Goal: Task Accomplishment & Management: Complete application form

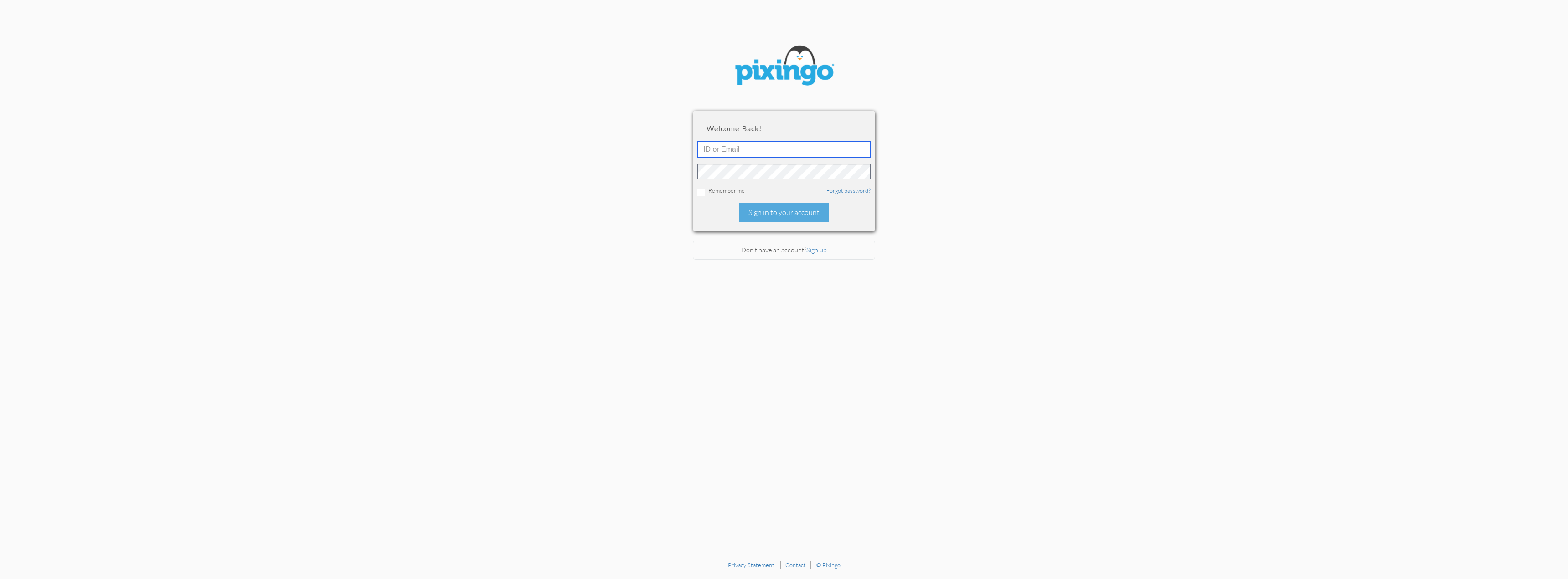
type input "[PERSON_NAME][EMAIL_ADDRESS][DOMAIN_NAME]"
click at [786, 216] on div "Sign in to your account" at bounding box center [784, 212] width 89 height 20
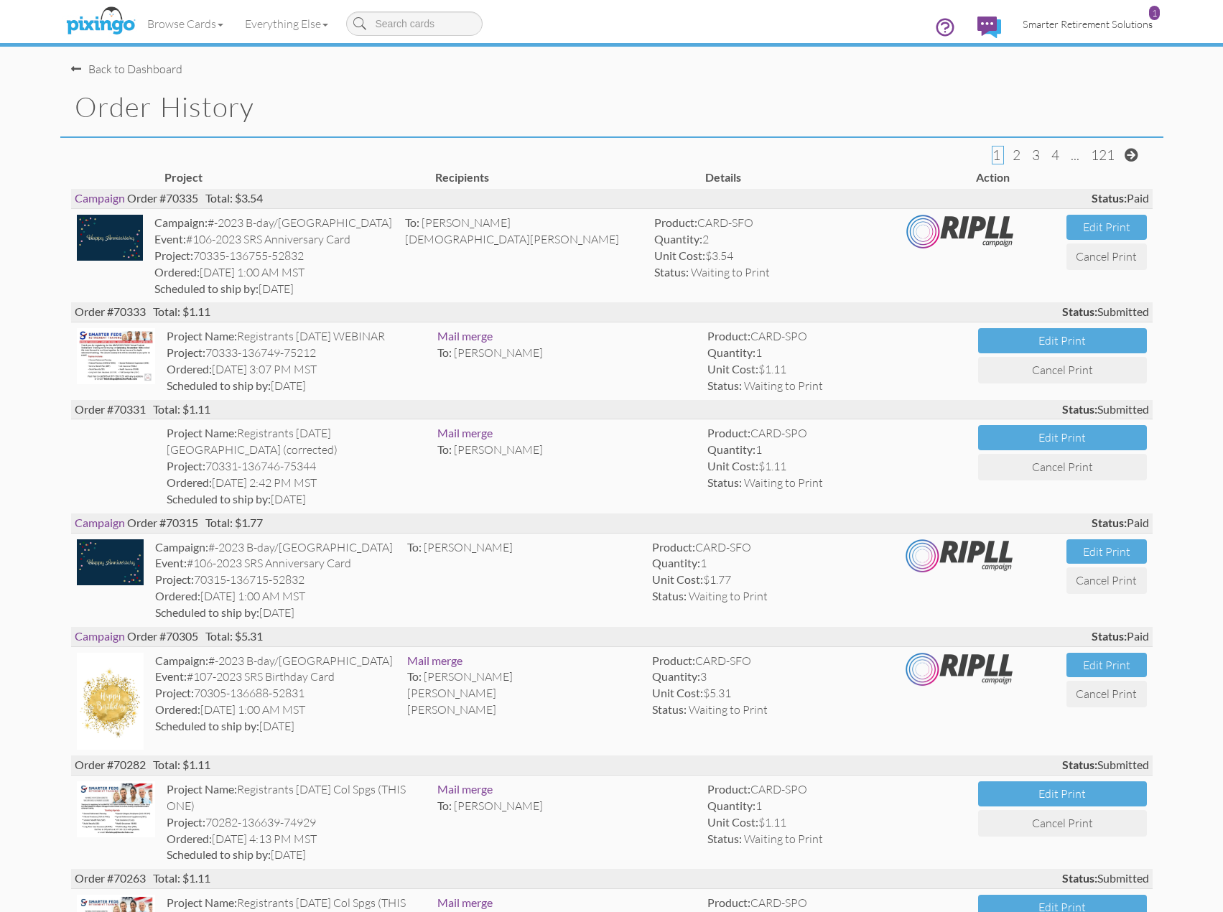
click at [1088, 27] on span "Smarter Retirement Solutions" at bounding box center [1088, 24] width 130 height 12
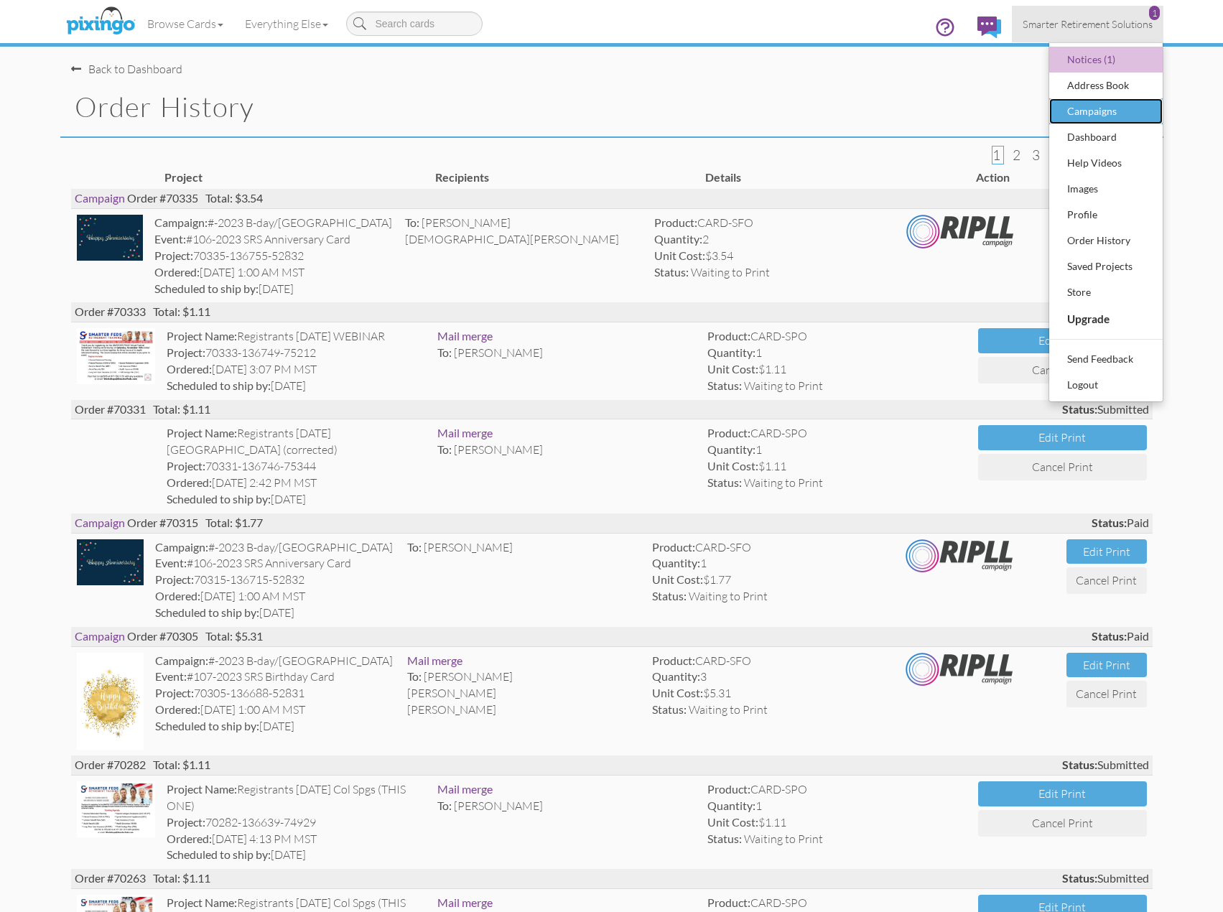
click at [1098, 119] on div "Campaigns" at bounding box center [1106, 112] width 85 height 22
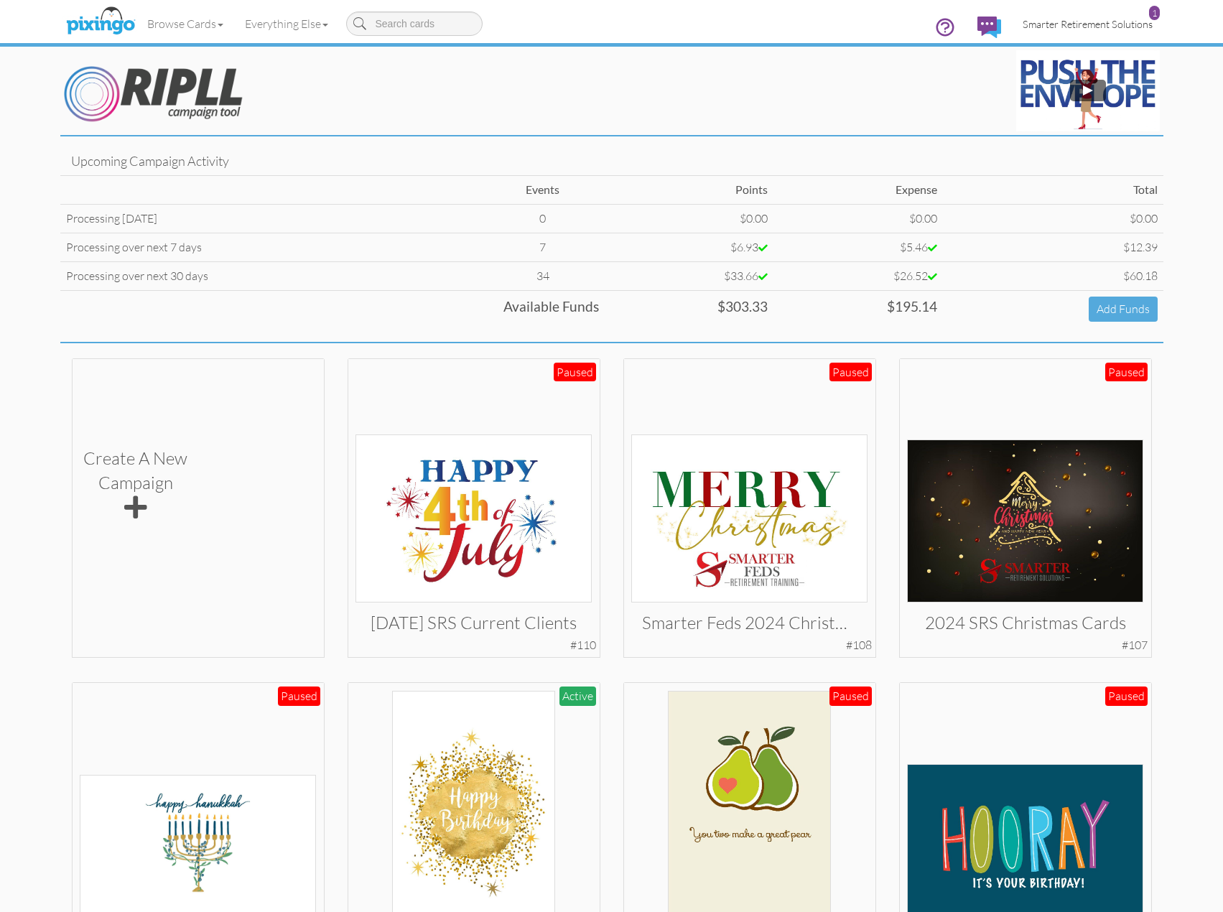
click at [1161, 29] on link "Smarter Retirement Solutions 1" at bounding box center [1088, 24] width 152 height 37
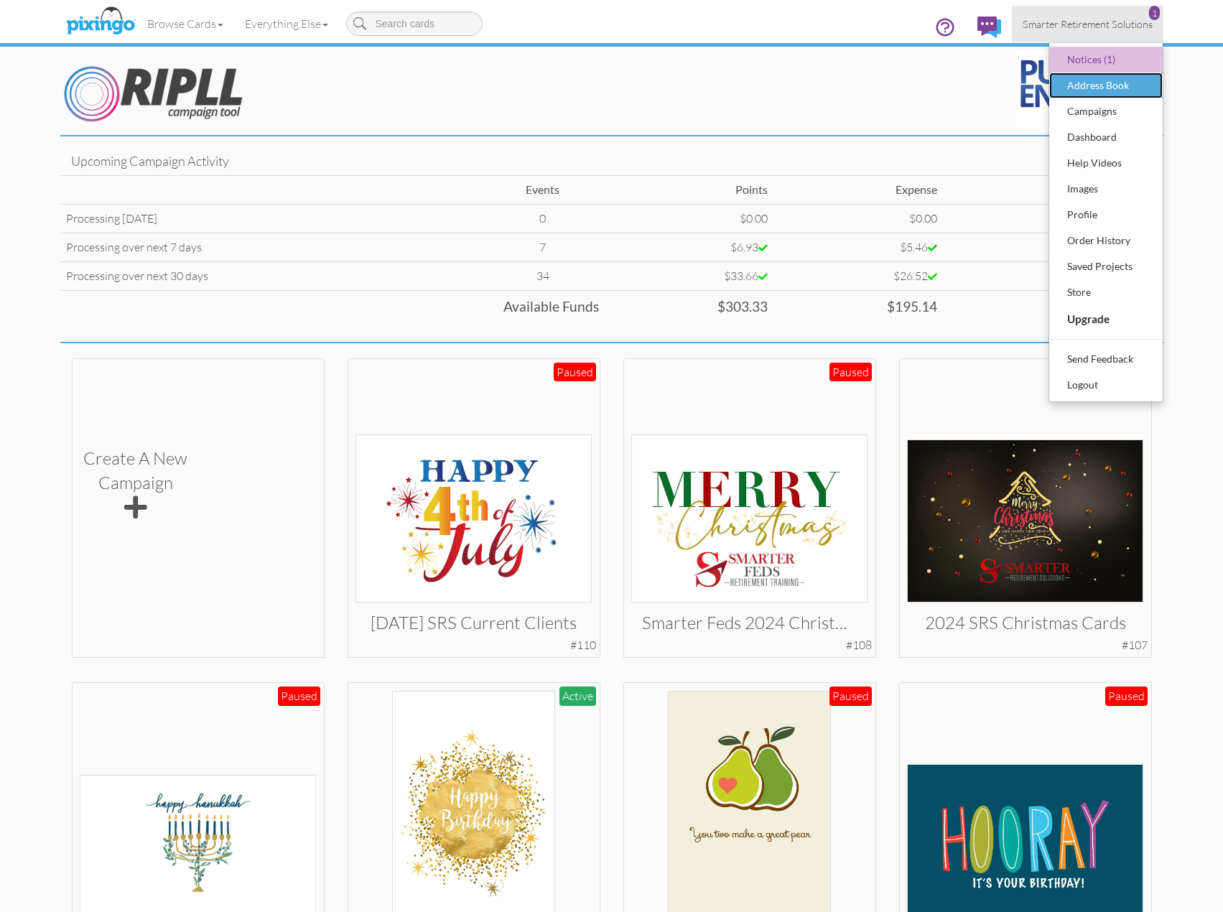
click at [1094, 94] on div "Address Book" at bounding box center [1106, 86] width 85 height 22
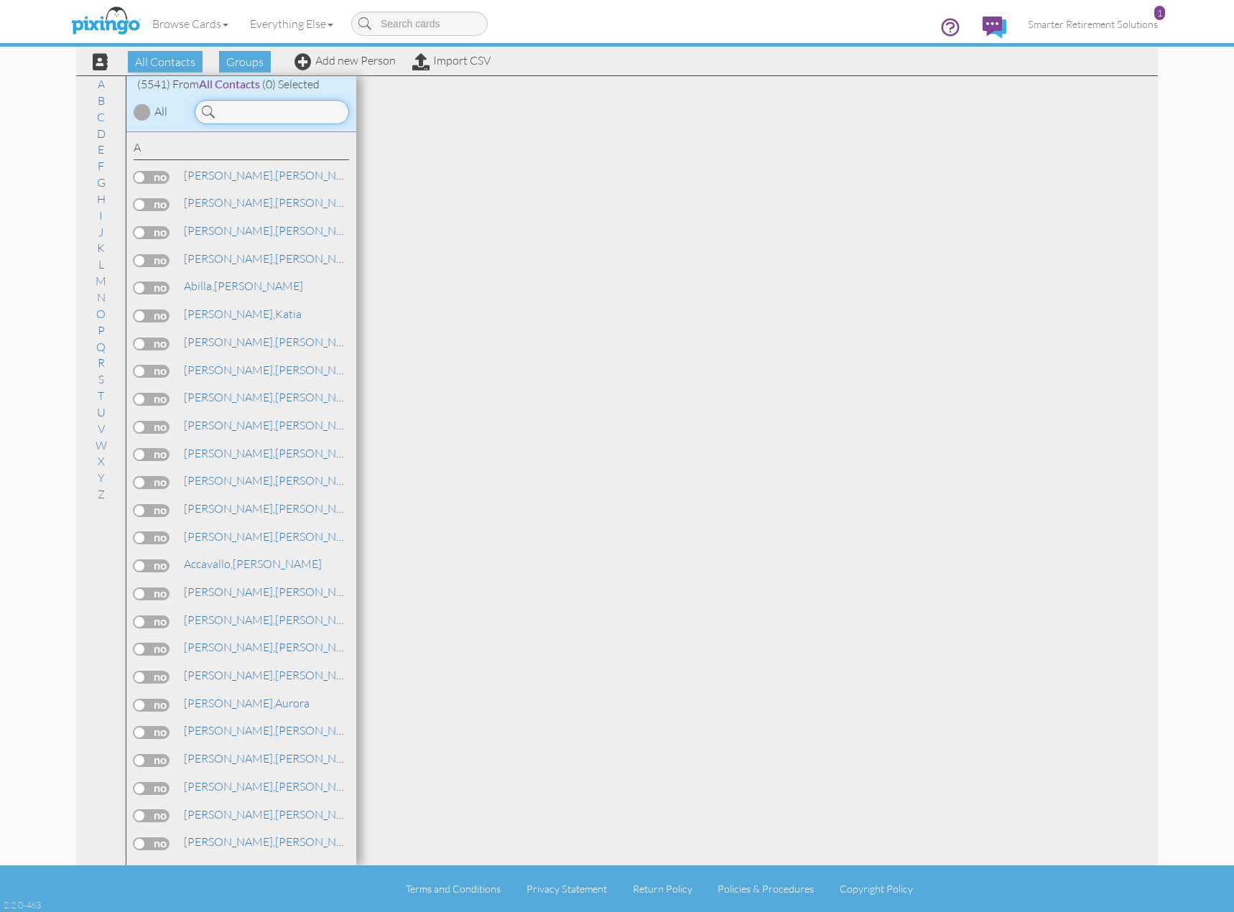
click at [249, 111] on input at bounding box center [272, 112] width 154 height 24
click at [261, 116] on input "Mich" at bounding box center [272, 112] width 154 height 24
type input "M"
click at [303, 60] on span at bounding box center [303, 61] width 17 height 17
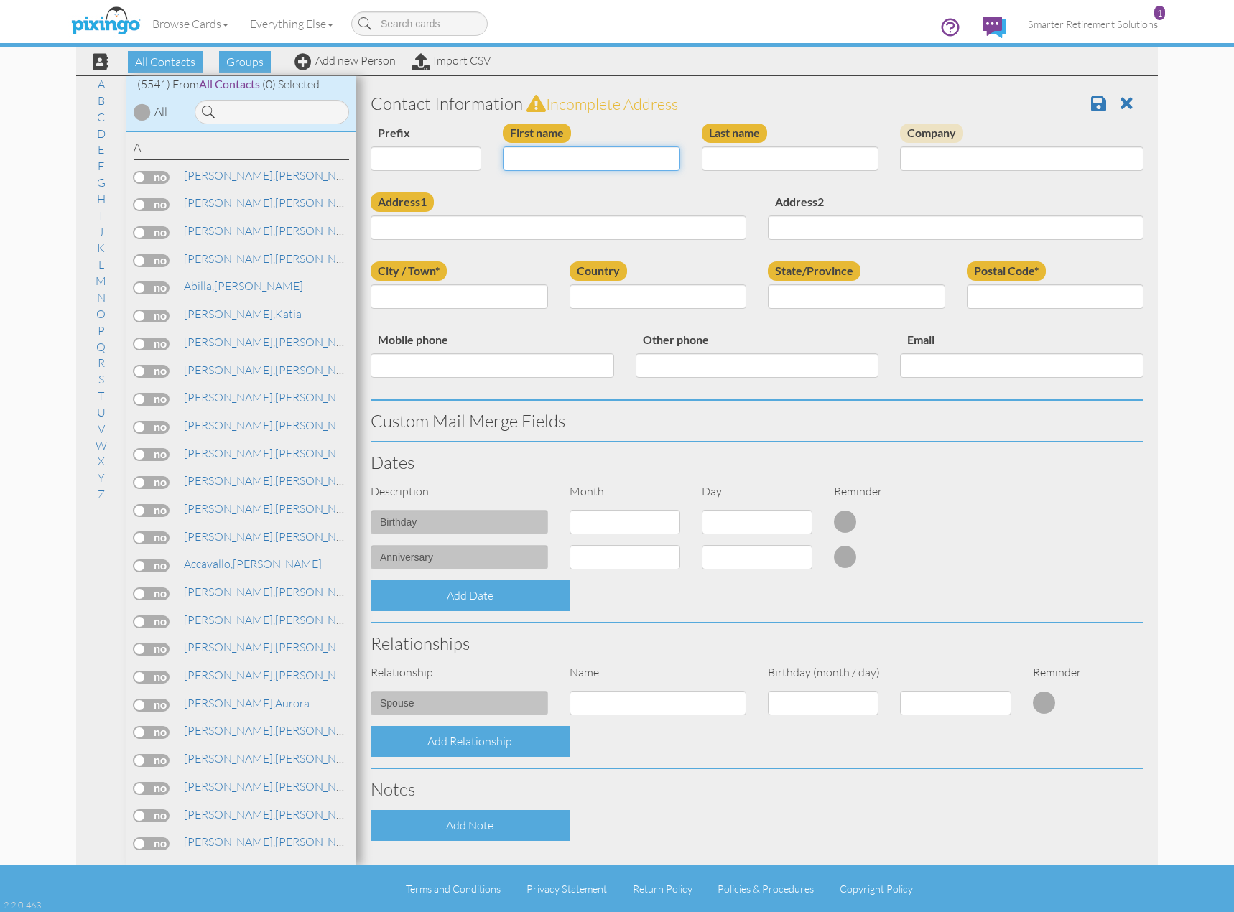
click at [532, 157] on input "First name" at bounding box center [591, 159] width 177 height 24
type input "[PERSON_NAME]"
click at [467, 228] on input "Address1" at bounding box center [559, 228] width 376 height 24
click at [449, 225] on input "Address1" at bounding box center [559, 228] width 376 height 24
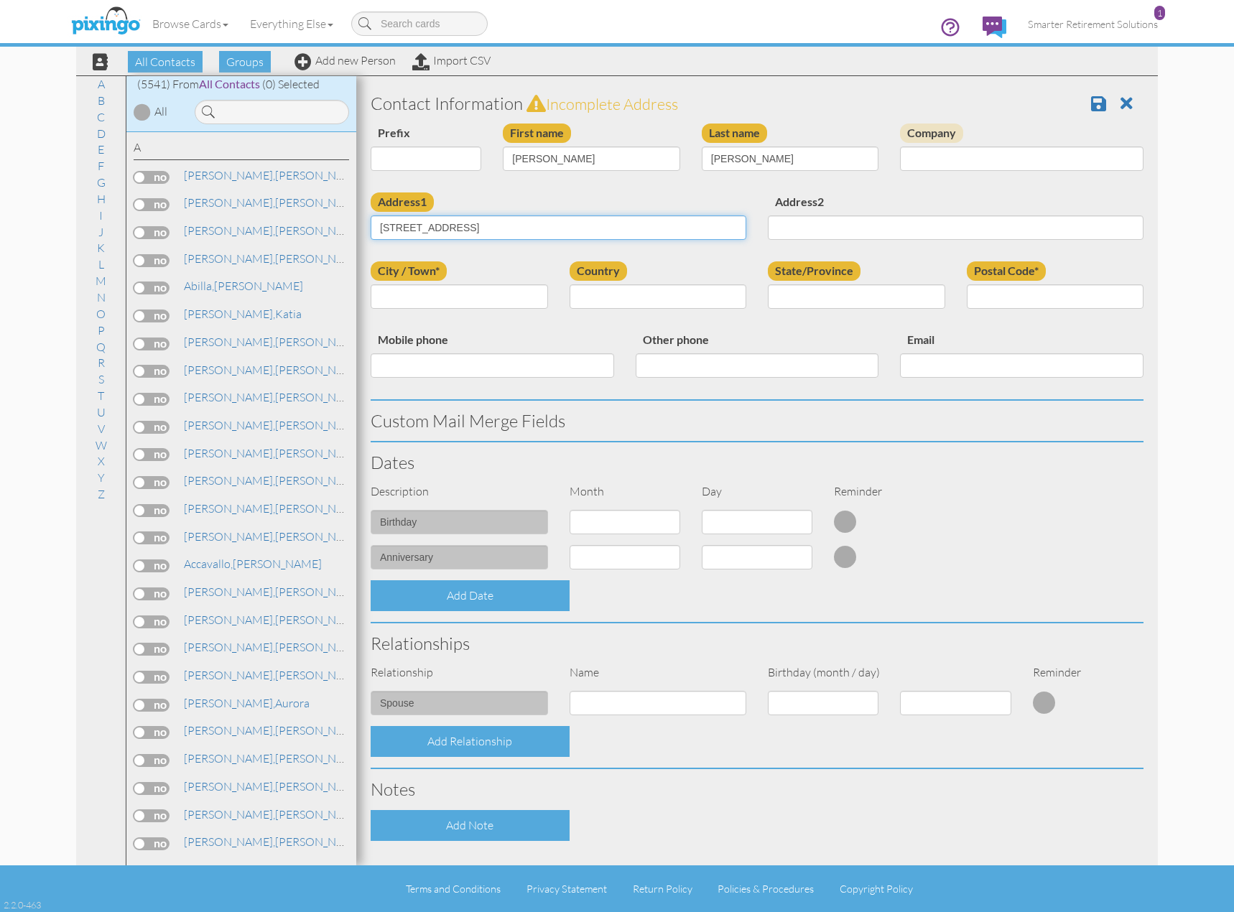
type input "[STREET_ADDRESS]"
click at [502, 295] on input "City / Town*" at bounding box center [459, 296] width 177 height 24
type input "[PERSON_NAME]"
select select "object:29881"
click at [928, 295] on select "AA (Military) AE (Military) [US_STATE] [US_STATE] [US_STATE] AP (Military) [US_…" at bounding box center [856, 296] width 177 height 24
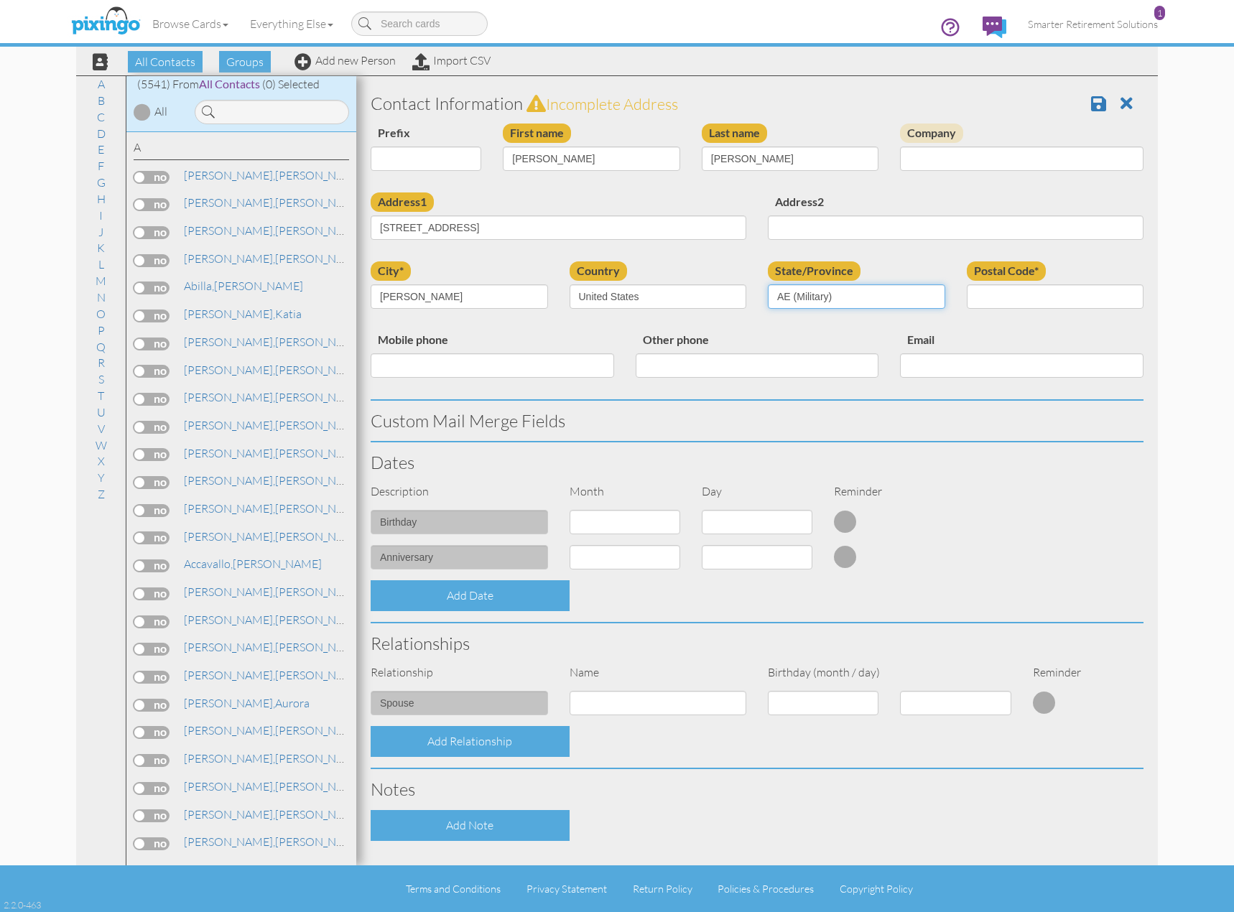
select select "object:30132"
click at [768, 284] on select "AA (Military) AE (Military) [US_STATE] [US_STATE] [US_STATE] AP (Military) [US_…" at bounding box center [856, 296] width 177 height 24
click at [980, 291] on input "Postal Code*" at bounding box center [1055, 296] width 177 height 24
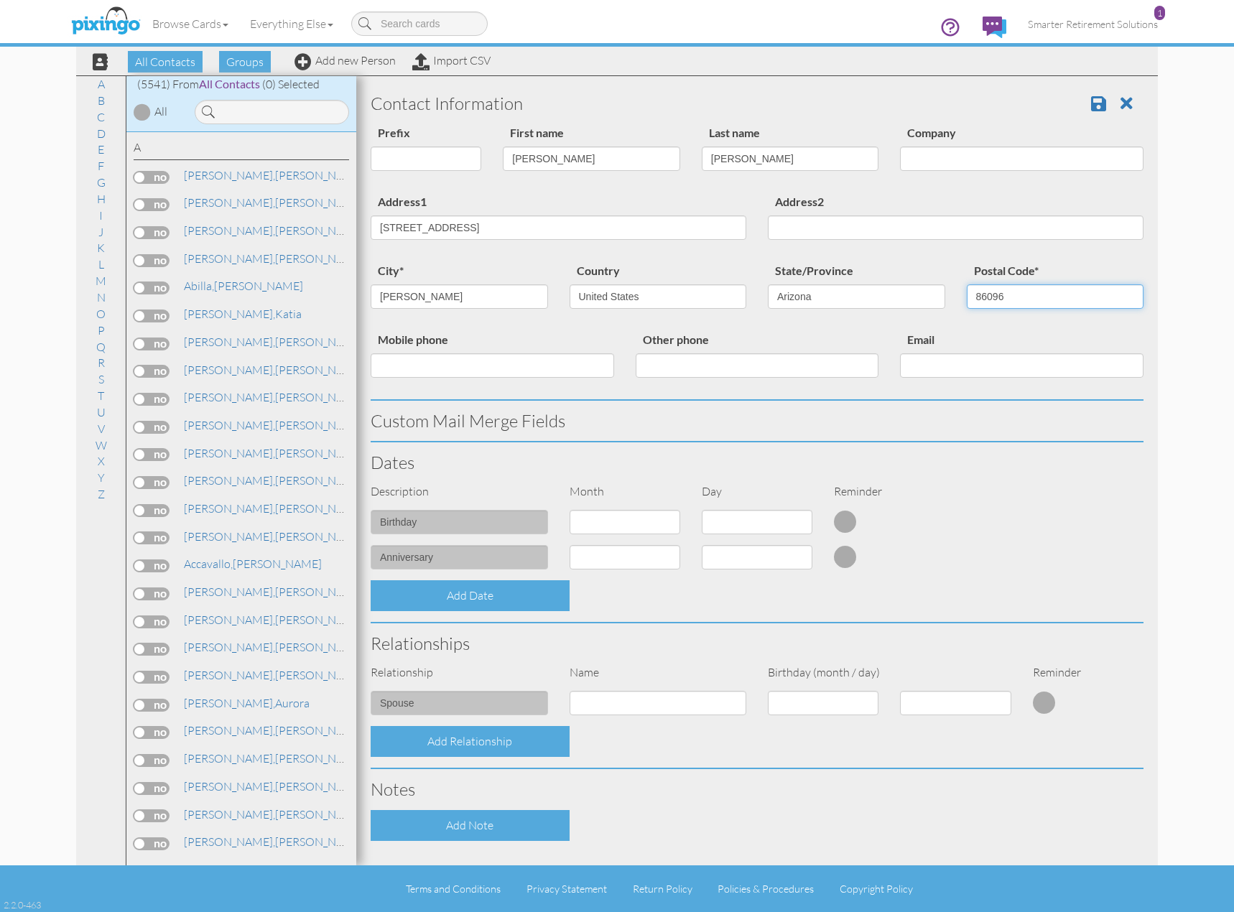
type input "86096"
click at [459, 368] on input "Mobile phone" at bounding box center [493, 365] width 244 height 24
click at [397, 366] on input "9282665494" at bounding box center [493, 365] width 244 height 24
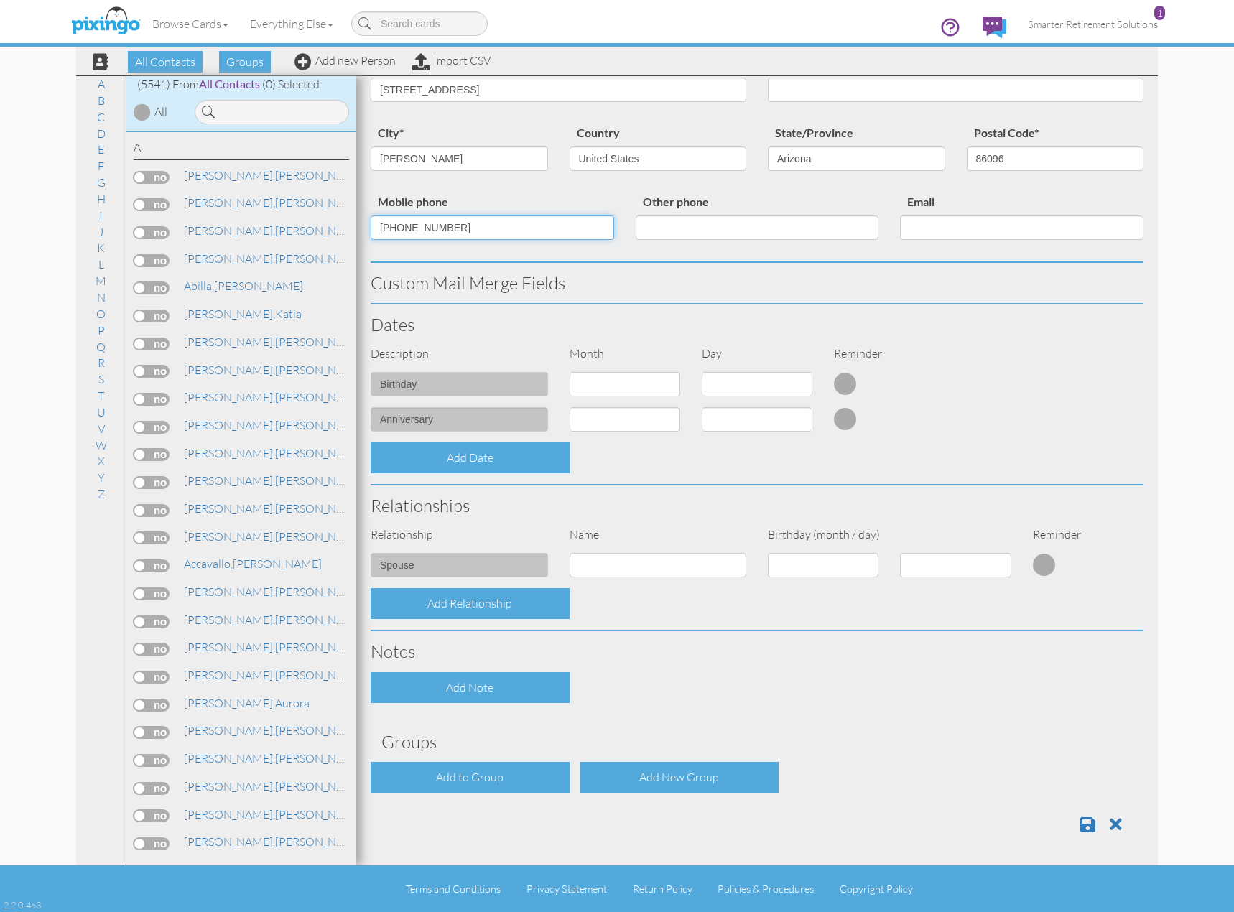
scroll to position [139, 0]
type input "[PHONE_NUMBER]"
click at [608, 396] on select "1 - [DATE] - [DATE] - [DATE] - [DATE] - [DATE] - [DATE] - [DATE] - [DATE] - [DA…" at bounding box center [625, 383] width 111 height 24
select select "object:29869"
click at [570, 371] on select "1 - [DATE] - [DATE] - [DATE] - [DATE] - [DATE] - [DATE] - [DATE] - [DATE] - [DA…" at bounding box center [625, 383] width 111 height 24
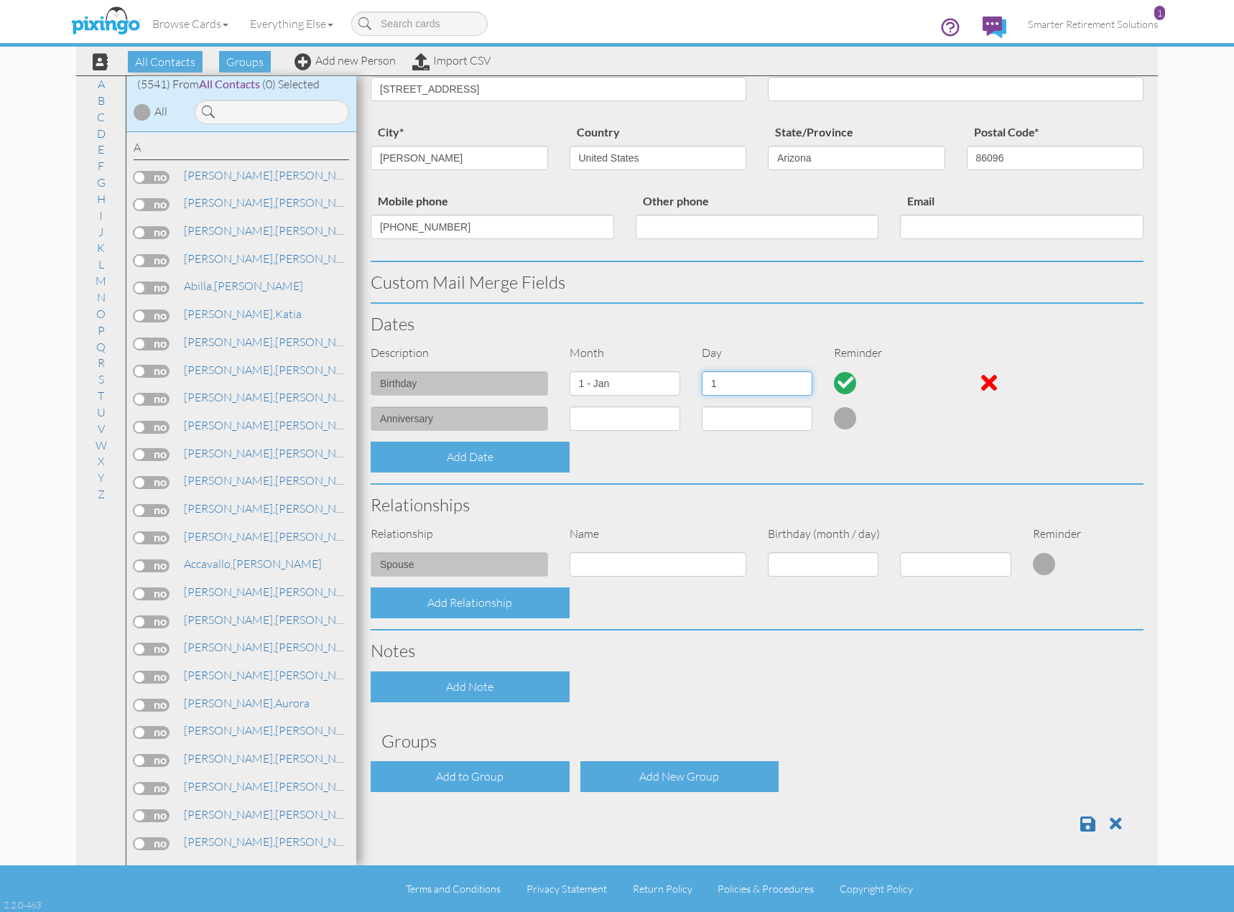
click at [756, 384] on select "1 2 3 4 5 6 7 8 9 10 11 12 13 14 15 16 17 18 19 20 21 22 23 24 25 26 27 28 29 3…" at bounding box center [757, 383] width 111 height 24
click at [792, 384] on select "1 2 3 4 5 6 7 8 9 10 11 12 13 14 15 16 17 18 19 20 21 22 23 24 25 26 27 28 29 3…" at bounding box center [757, 383] width 111 height 24
click at [797, 384] on select "1 2 3 4 5 6 7 8 9 10 11 12 13 14 15 16 17 18 19 20 21 22 23 24 25 26 27 28 29 3…" at bounding box center [757, 383] width 111 height 24
select select "number:19"
click at [702, 371] on select "1 2 3 4 5 6 7 8 9 10 11 12 13 14 15 16 17 18 19 20 21 22 23 24 25 26 27 28 29 3…" at bounding box center [757, 383] width 111 height 24
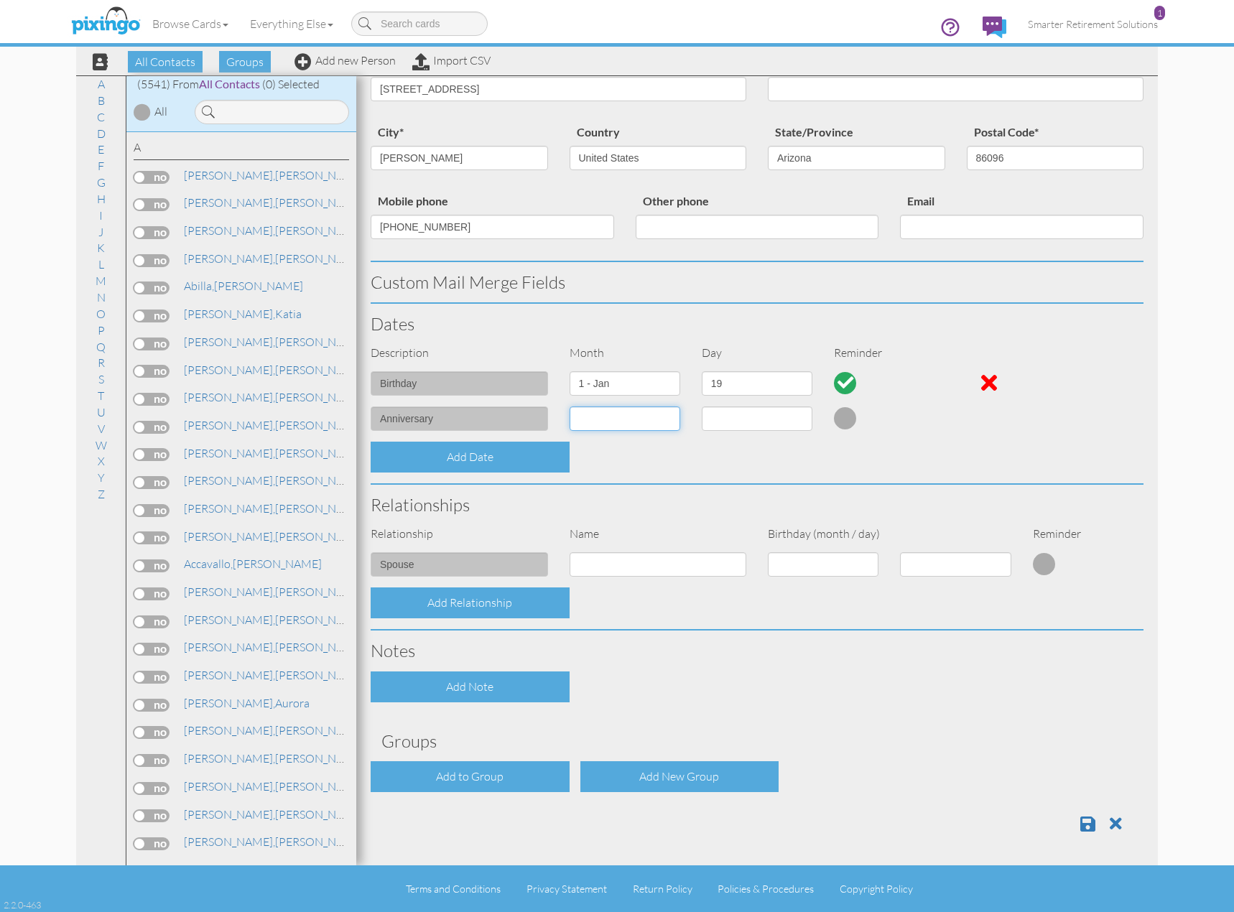
click at [639, 423] on select "1 - [DATE] - [DATE] - [DATE] - [DATE] - [DATE] - [DATE] - [DATE] - [DATE] - [DA…" at bounding box center [625, 419] width 111 height 24
select select "object:29878"
click at [570, 407] on select "1 - [DATE] - [DATE] - [DATE] - [DATE] - [DATE] - [DATE] - [DATE] - [DATE] - [DA…" at bounding box center [625, 419] width 111 height 24
click at [755, 423] on select "1 2 3 4 5 6 7 8 9 10 11 12 13 14 15 16 17 18 19 20 21 22 23 24 25 26 27 28 29 3…" at bounding box center [757, 419] width 111 height 24
click at [740, 423] on select "1 2 3 4 5 6 7 8 9 10 11 12 13 14 15 16 17 18 19 20 21 22 23 24 25 26 27 28 29 3…" at bounding box center [757, 419] width 111 height 24
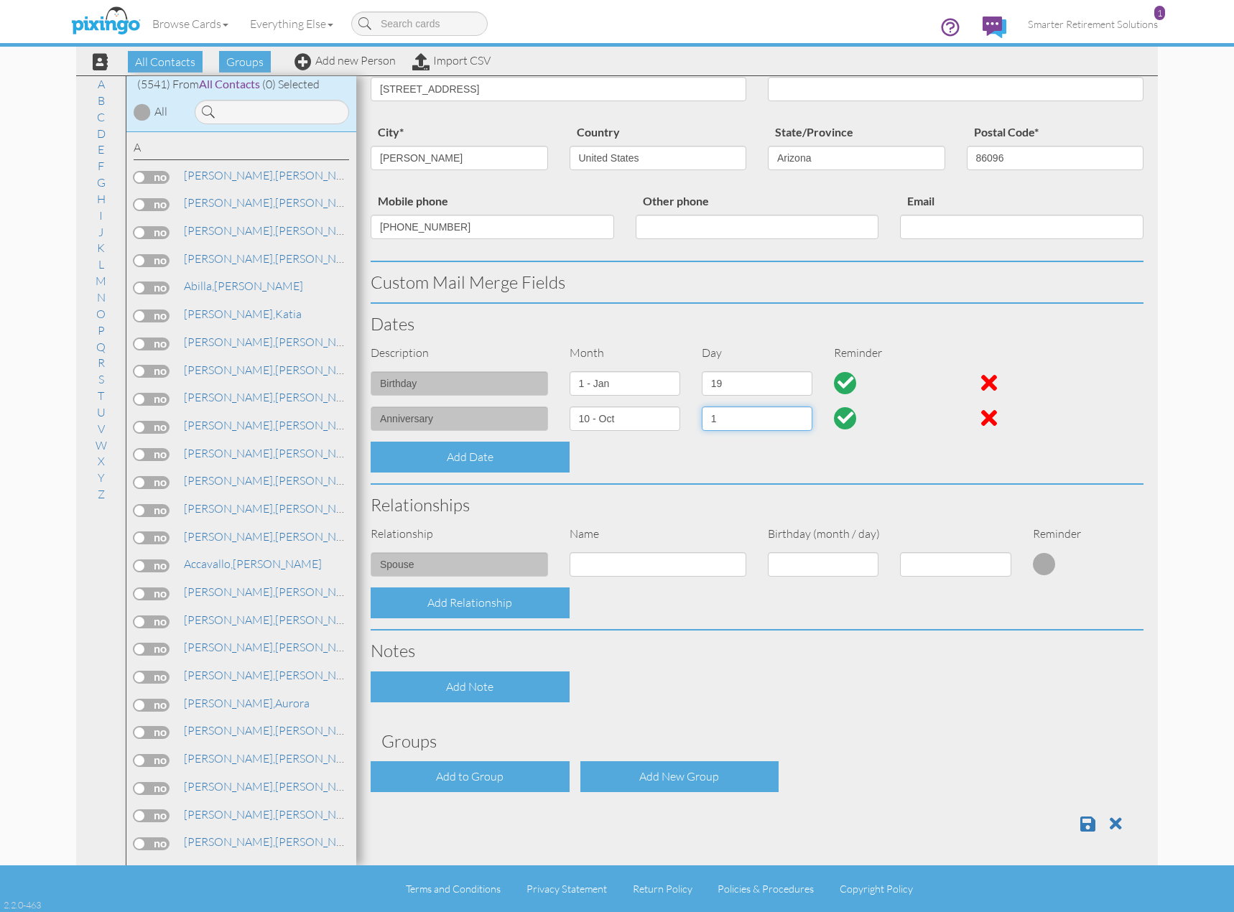
click at [740, 423] on select "1 2 3 4 5 6 7 8 9 10 11 12 13 14 15 16 17 18 19 20 21 22 23 24 25 26 27 28 29 3…" at bounding box center [757, 419] width 111 height 24
click at [742, 425] on select "1 2 3 4 5 6 7 8 9 10 11 12 13 14 15 16 17 18 19 20 21 22 23 24 25 26 27 28 29 3…" at bounding box center [757, 419] width 111 height 24
click at [741, 425] on select "1 2 3 4 5 6 7 8 9 10 11 12 13 14 15 16 17 18 19 20 21 22 23 24 25 26 27 28 29 3…" at bounding box center [757, 419] width 111 height 24
select select "number:4"
click at [702, 407] on select "1 2 3 4 5 6 7 8 9 10 11 12 13 14 15 16 17 18 19 20 21 22 23 24 25 26 27 28 29 3…" at bounding box center [757, 419] width 111 height 24
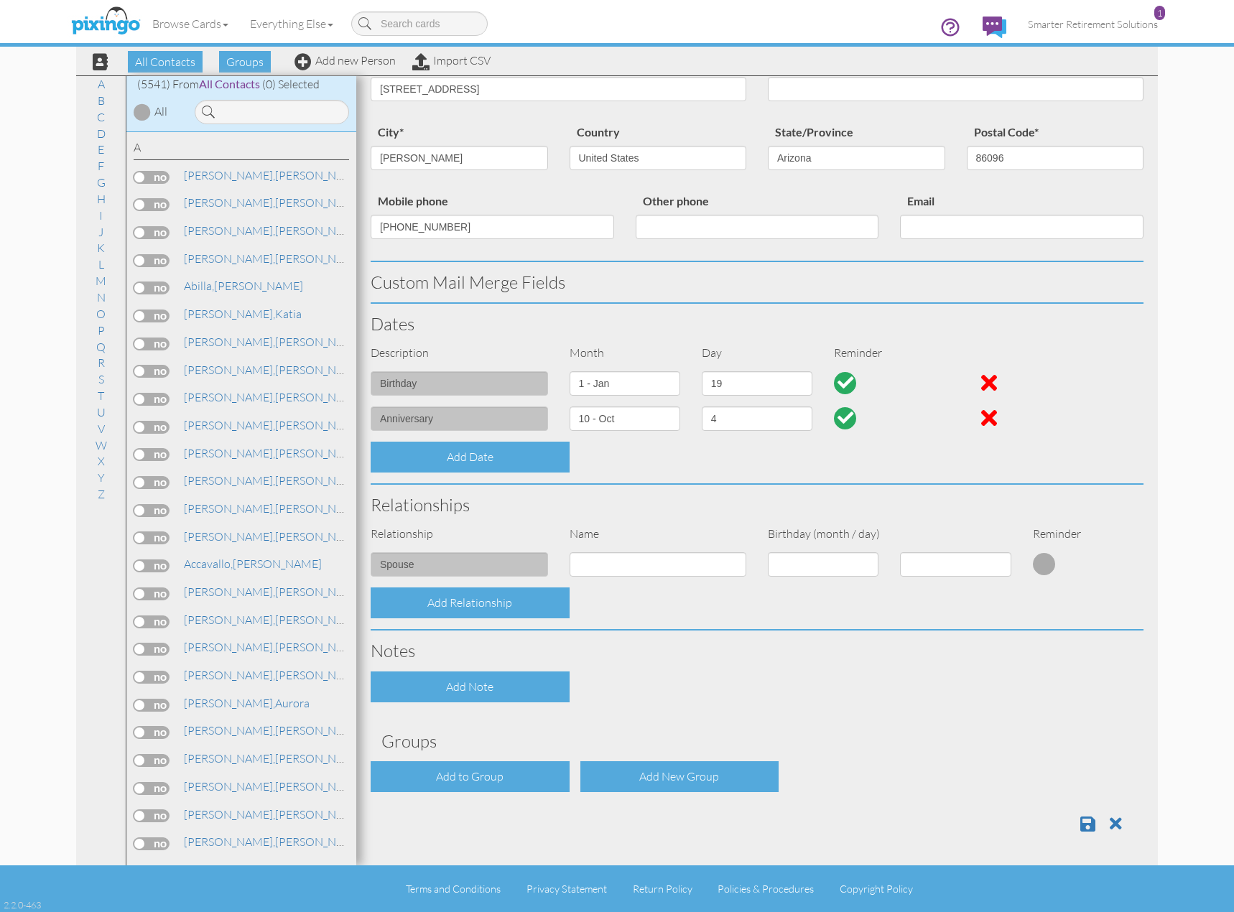
click at [714, 491] on div "Relationships" at bounding box center [757, 505] width 794 height 40
click at [663, 565] on input at bounding box center [658, 564] width 177 height 24
type input "[PERSON_NAME]"
select select "object:29874"
select select "number:25"
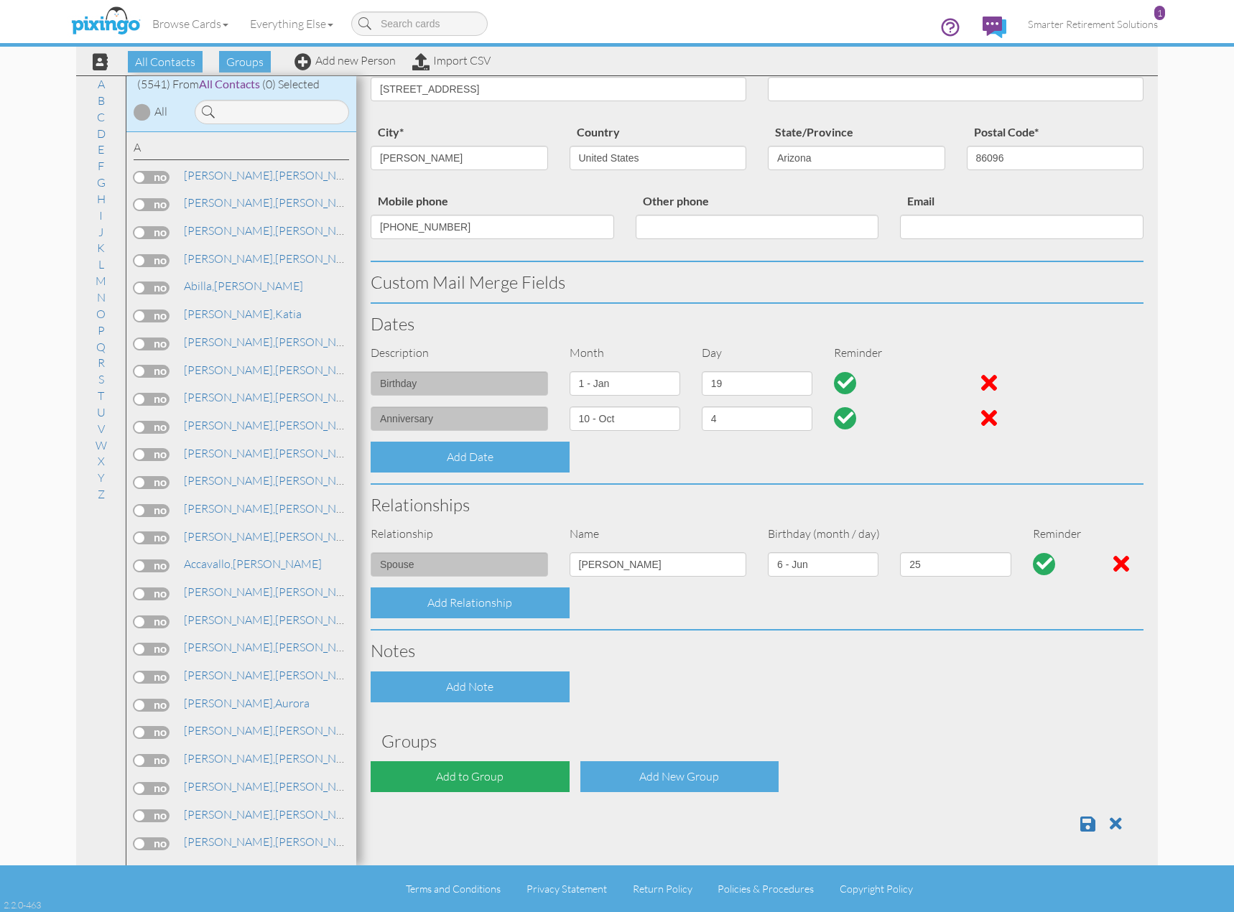
click at [491, 782] on div "Add to Group" at bounding box center [470, 776] width 199 height 31
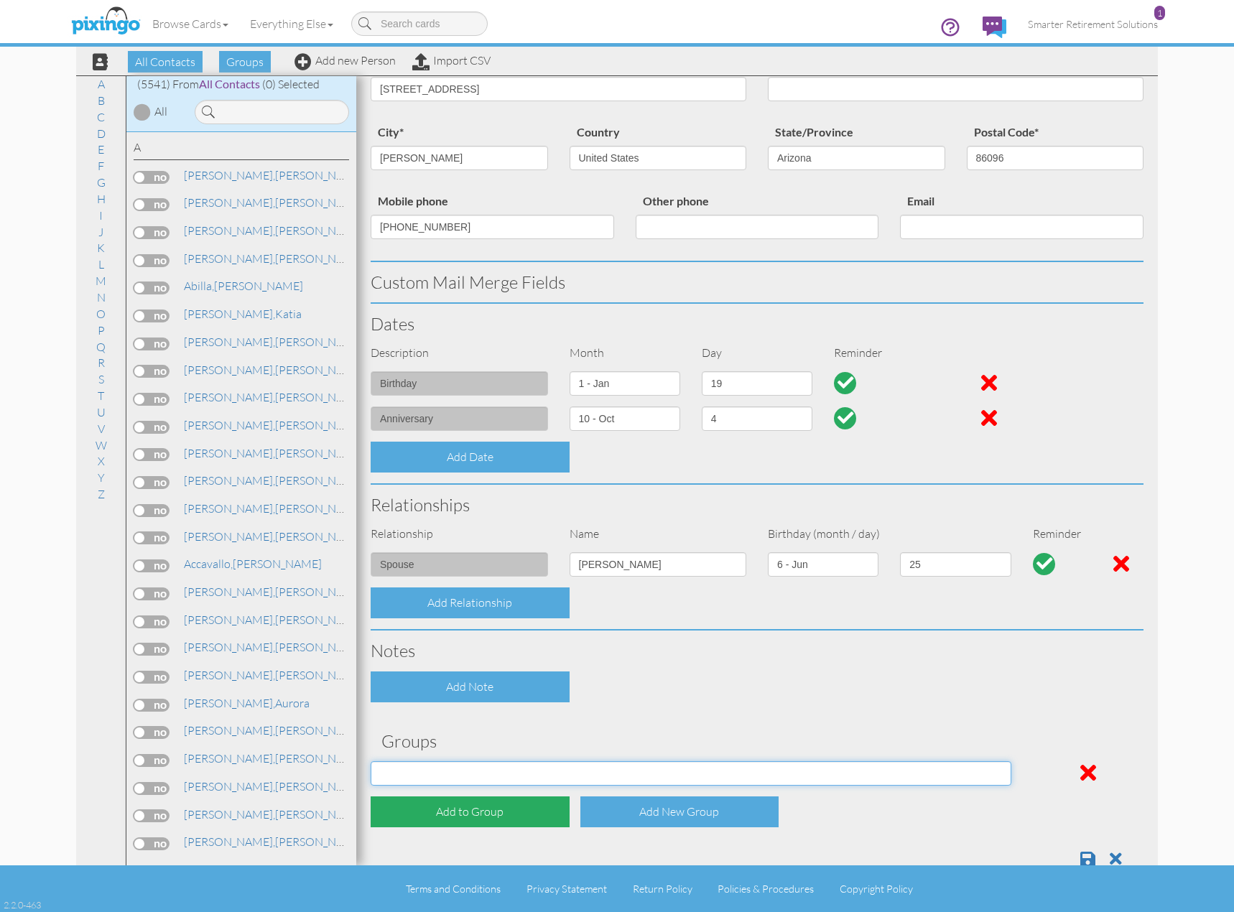
click at [491, 782] on select "[DATE] SMARTER FEDS OSD DMEA [US_STATE] [DATE] BOP Onsite 08/12 [US_STATE] Regi…" at bounding box center [691, 773] width 641 height 24
click at [971, 777] on select "[DATE] SMARTER FEDS OSD DMEA [US_STATE] [DATE] BOP Onsite 08/12 [US_STATE] Regi…" at bounding box center [691, 773] width 641 height 24
select select "object:30204"
click at [371, 761] on select "[DATE] SMARTER FEDS OSD DMEA [US_STATE] [DATE] BOP Onsite 08/12 [US_STATE] Regi…" at bounding box center [691, 773] width 641 height 24
click at [514, 813] on div "Add to Group" at bounding box center [470, 812] width 199 height 31
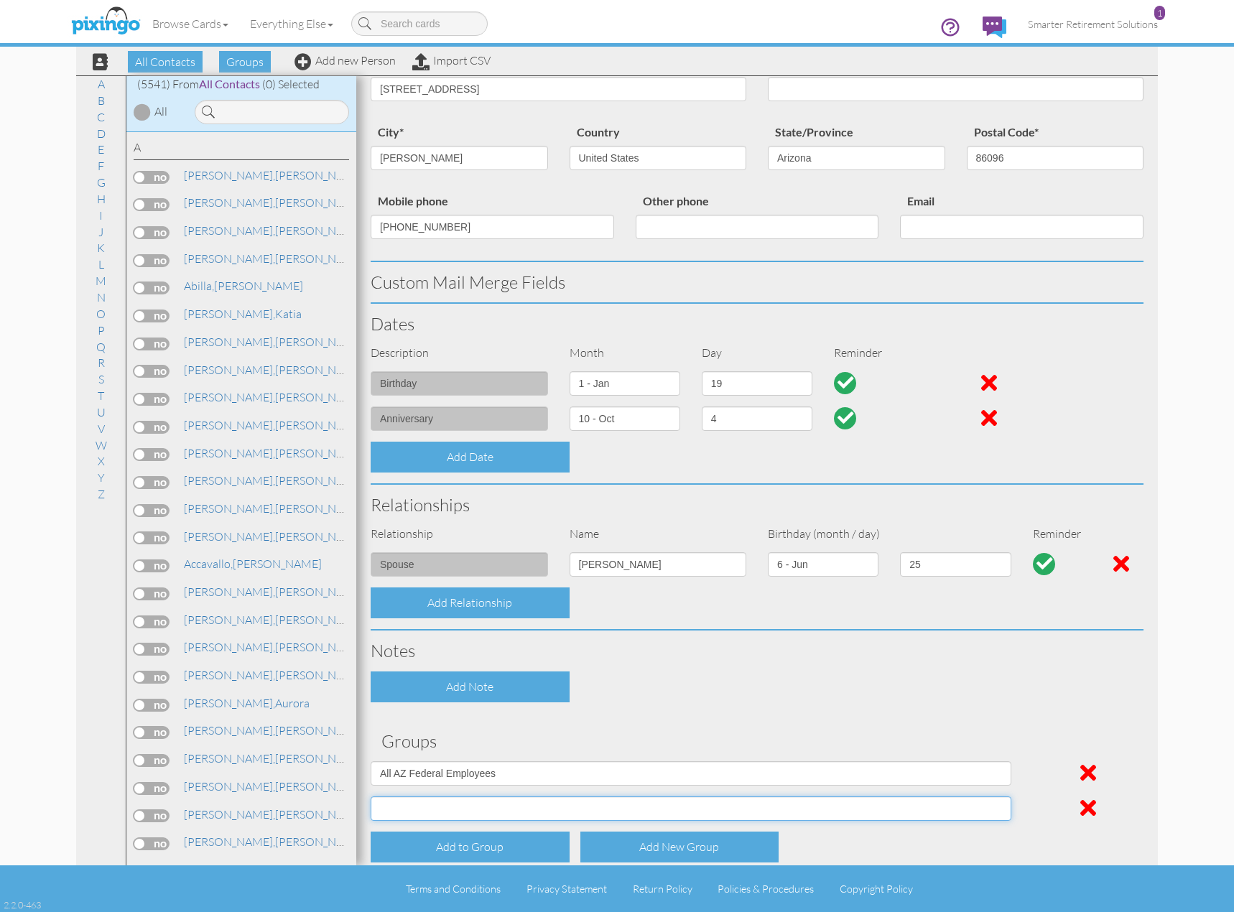
drag, startPoint x: 475, startPoint y: 803, endPoint x: 545, endPoint y: 815, distance: 71.3
click at [474, 803] on select "[DATE] SMARTER FEDS OSD DMEA [US_STATE] [DATE] BOP Onsite 08/12 [US_STATE] Regi…" at bounding box center [691, 809] width 641 height 24
select select "object:30410"
click at [371, 797] on select "[DATE] SMARTER FEDS OSD DMEA [US_STATE] [DATE] BOP Onsite 08/12 [US_STATE] Regi…" at bounding box center [691, 809] width 641 height 24
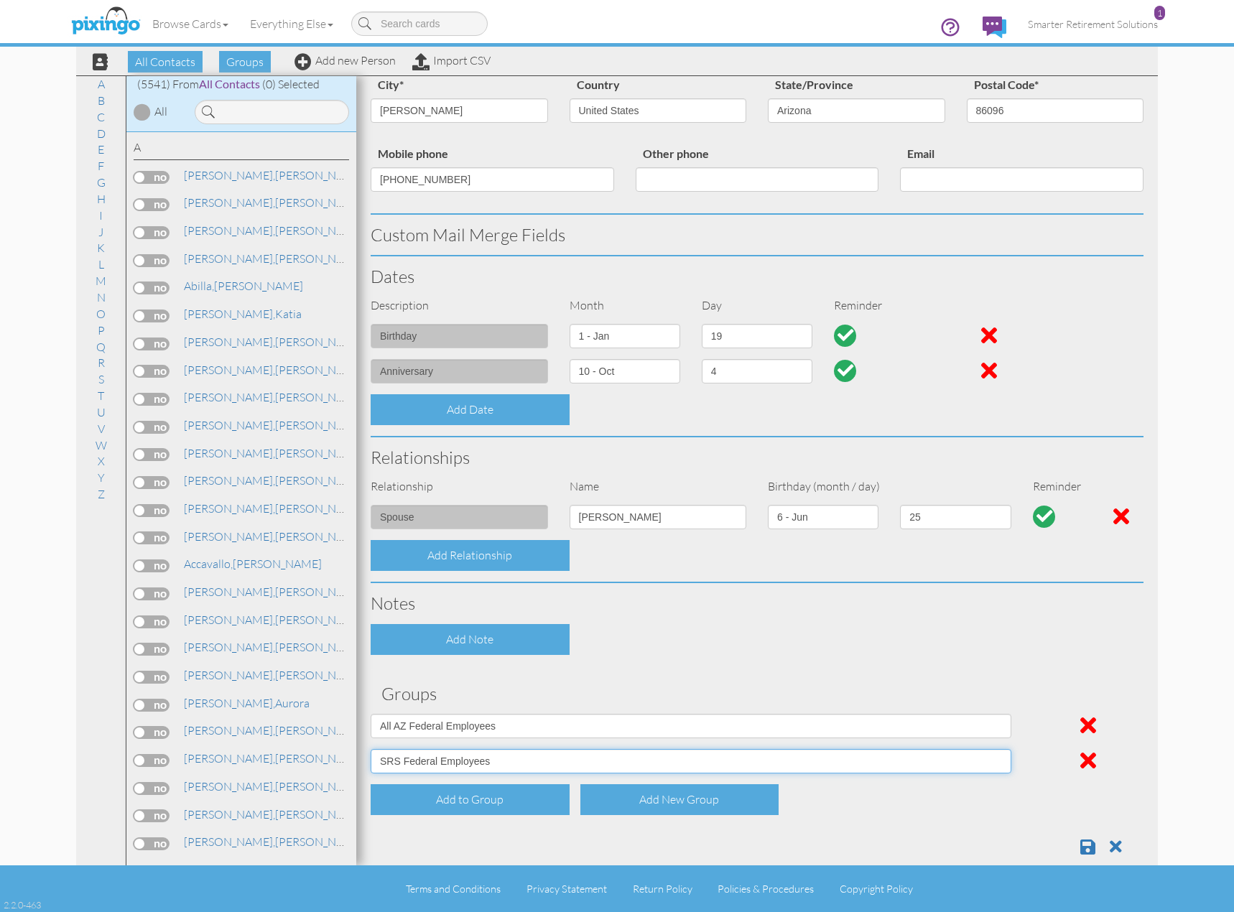
scroll to position [209, 0]
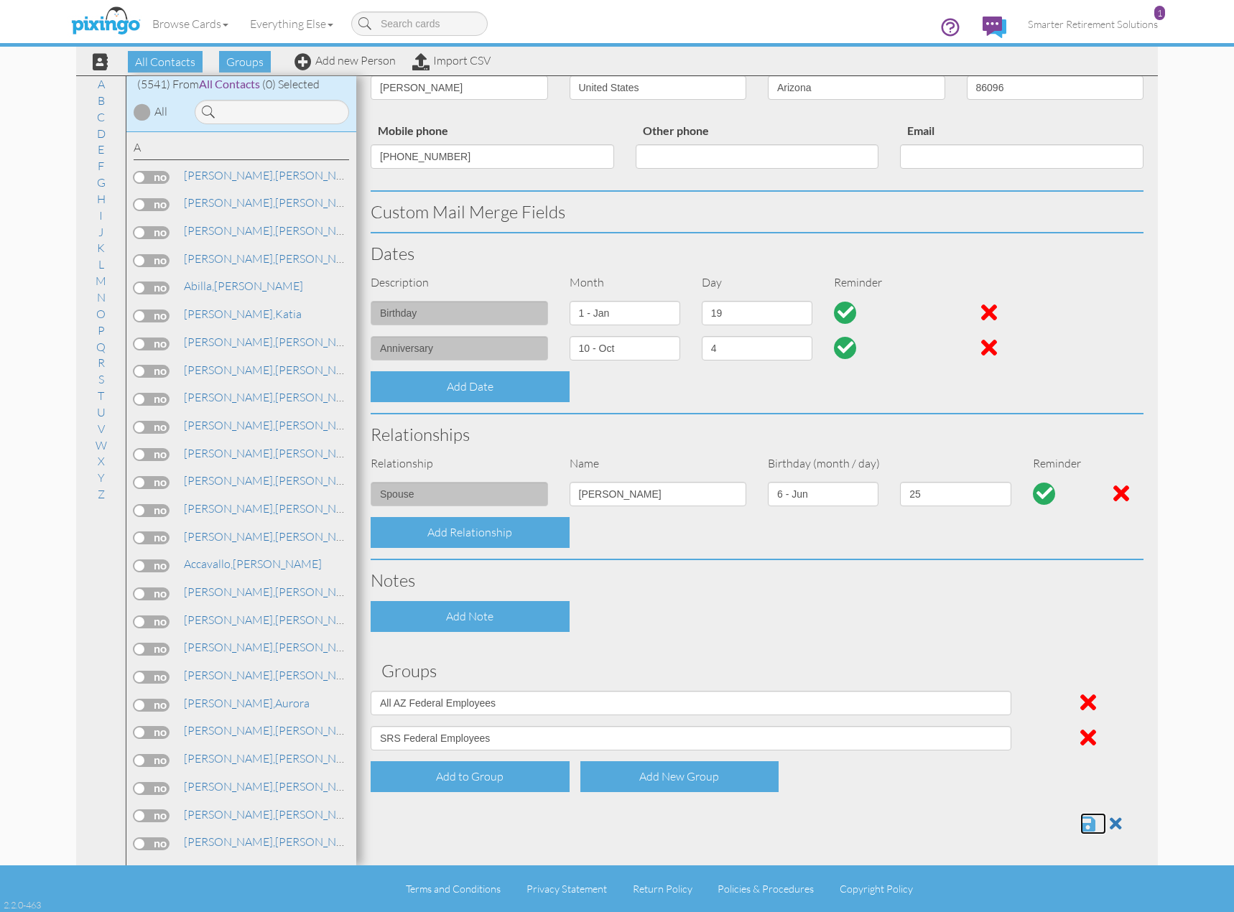
click at [1080, 826] on span at bounding box center [1087, 823] width 15 height 17
